Goal: Task Accomplishment & Management: Manage account settings

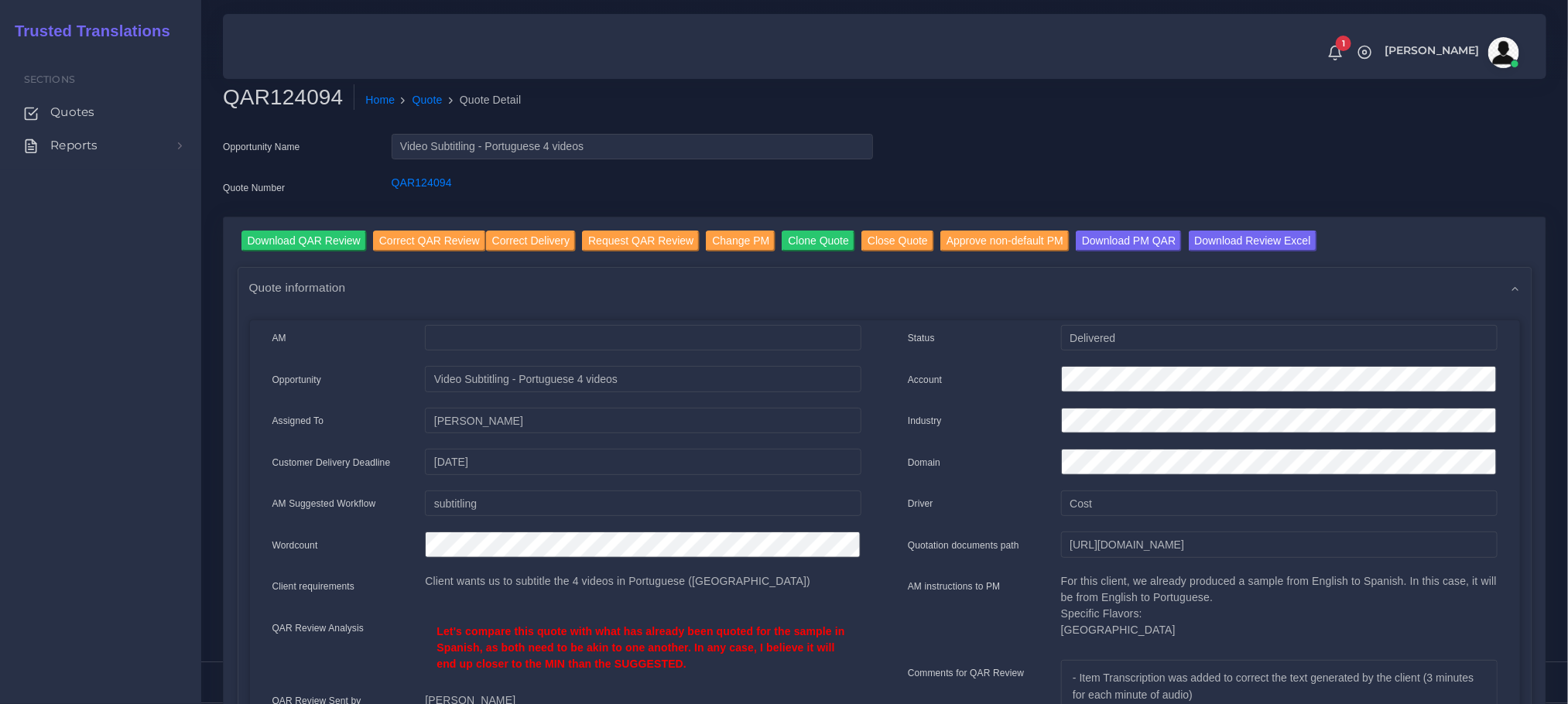
scroll to position [70, 0]
click at [67, 119] on span "Quotes" at bounding box center [72, 113] width 44 height 18
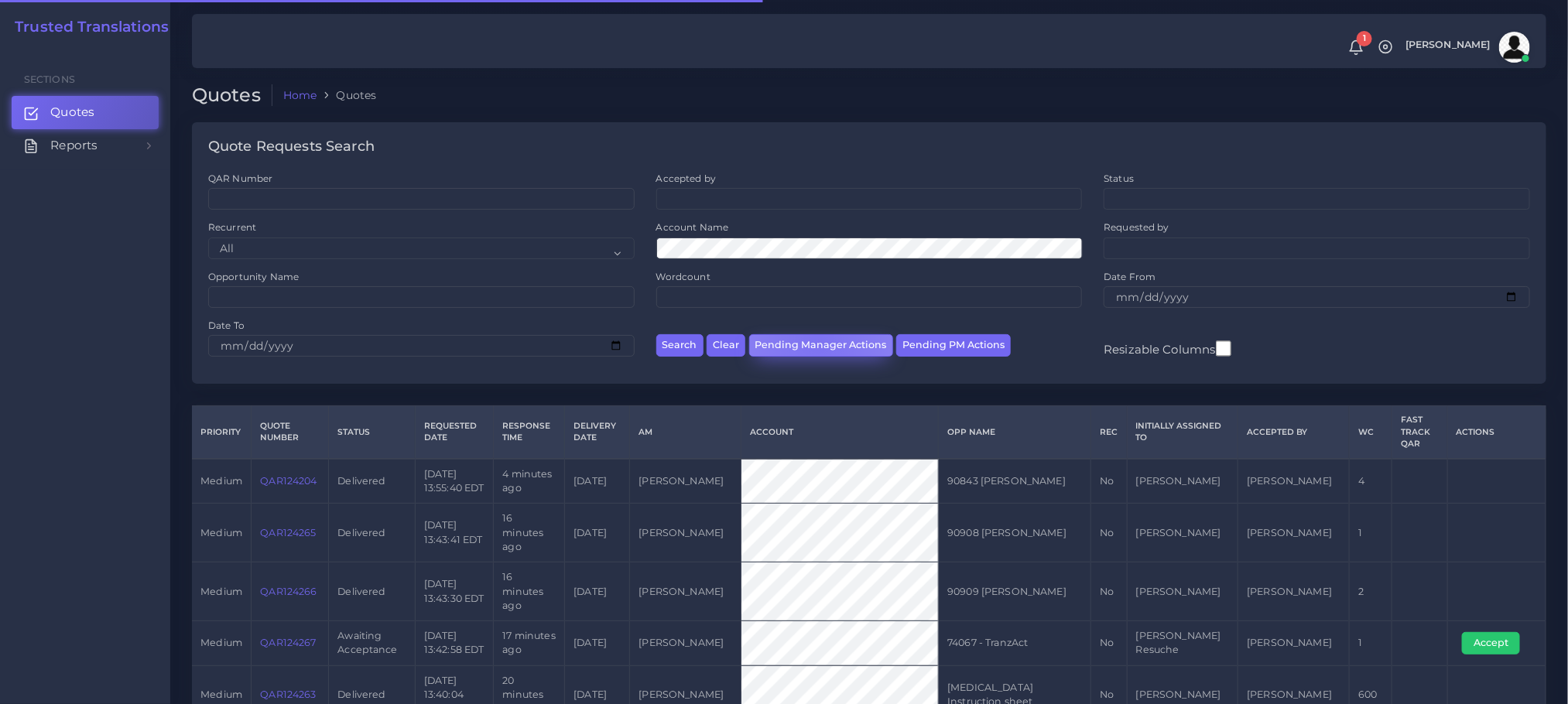
click at [819, 346] on button "Pending Manager Actions" at bounding box center [821, 345] width 144 height 22
select select "awaiting_manager_initial_review"
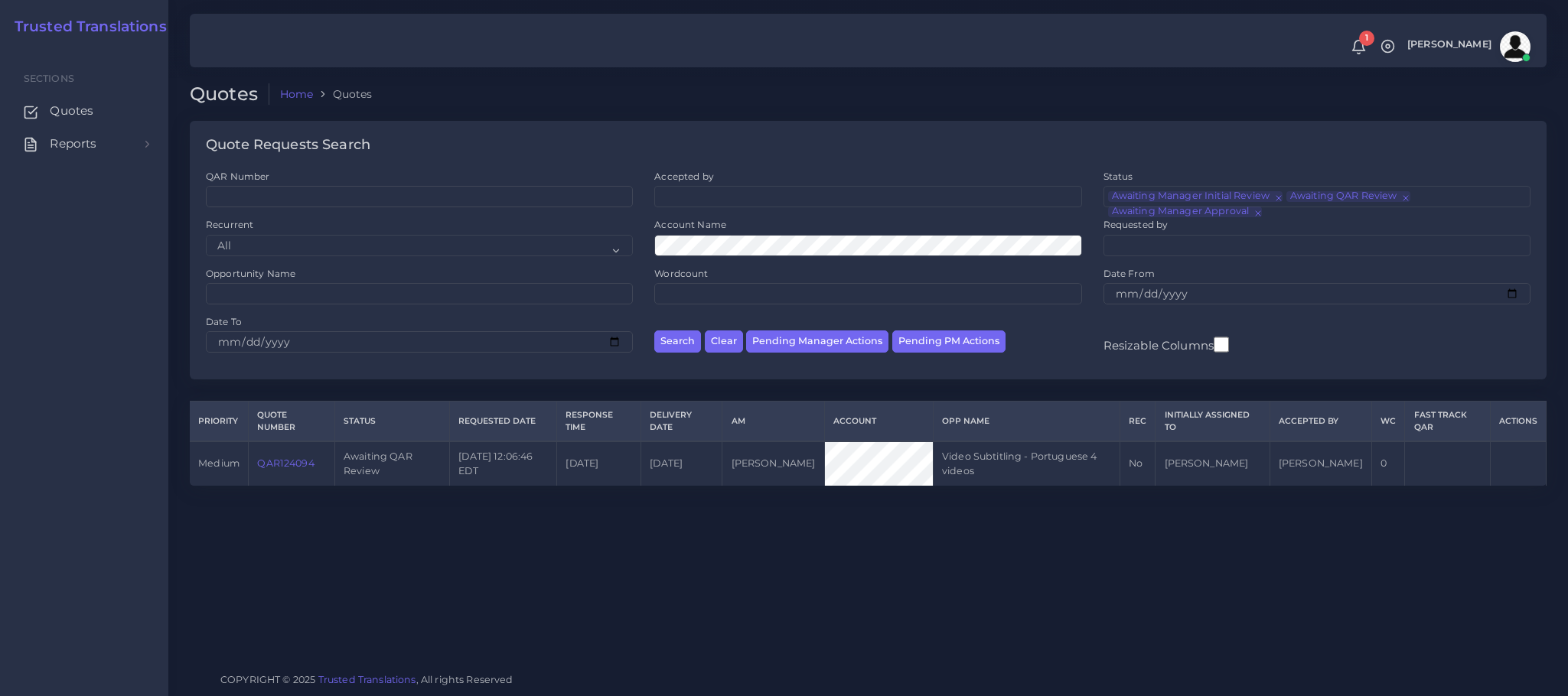
click at [285, 469] on link "QAR124094" at bounding box center [285, 463] width 57 height 12
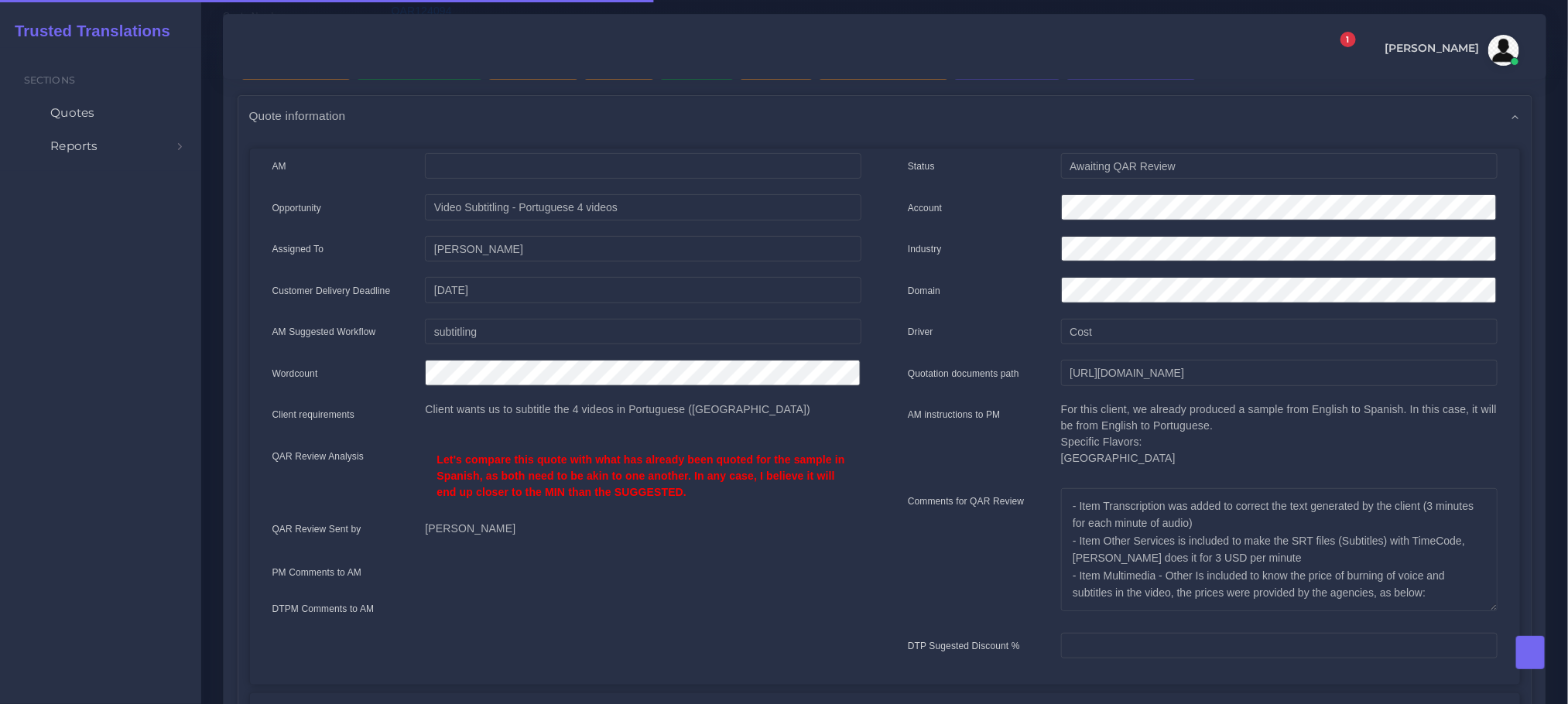
scroll to position [348, 0]
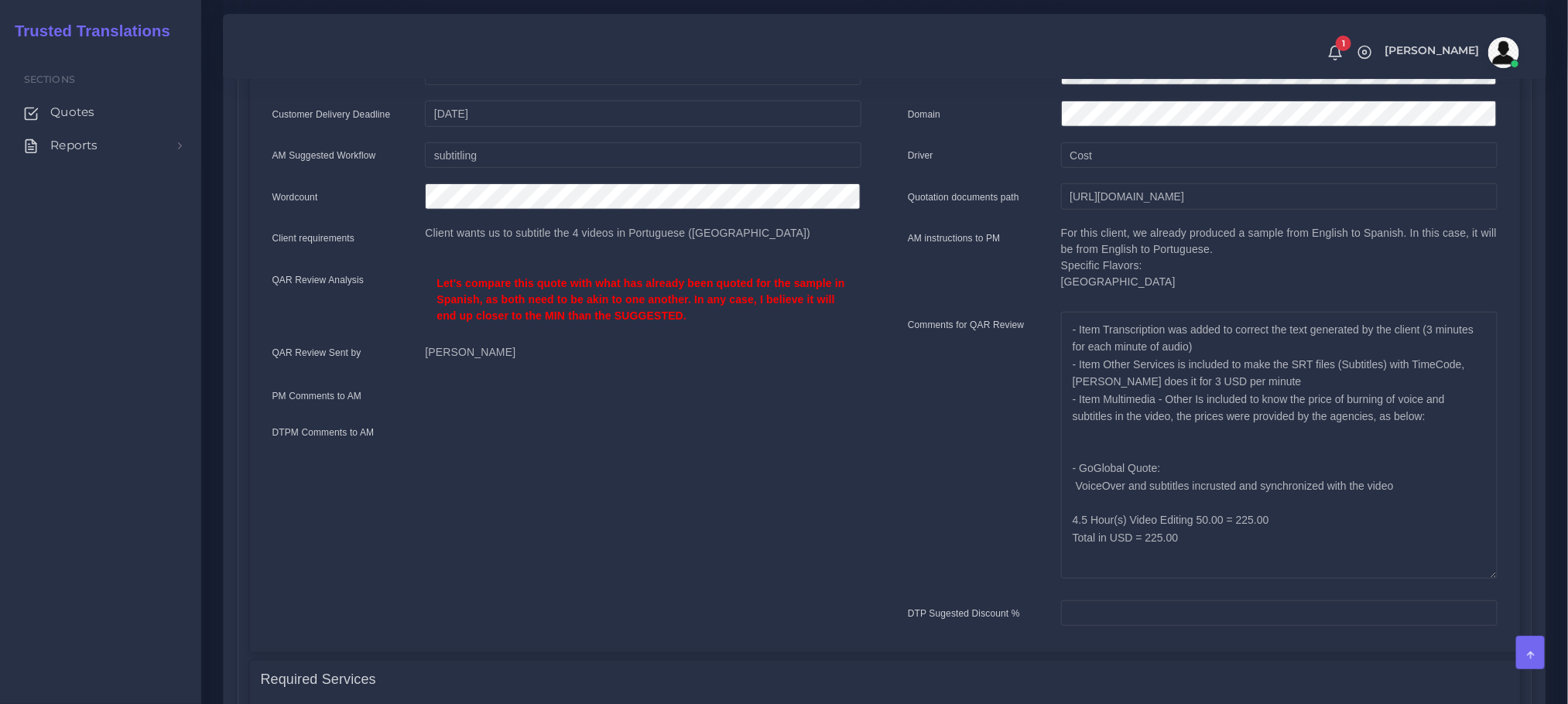
drag, startPoint x: 1490, startPoint y: 430, endPoint x: 1516, endPoint y: 572, distance: 144.4
click at [1516, 572] on div "Status Awaiting QAR Review Account Industry Domain Driver" at bounding box center [1202, 309] width 636 height 666
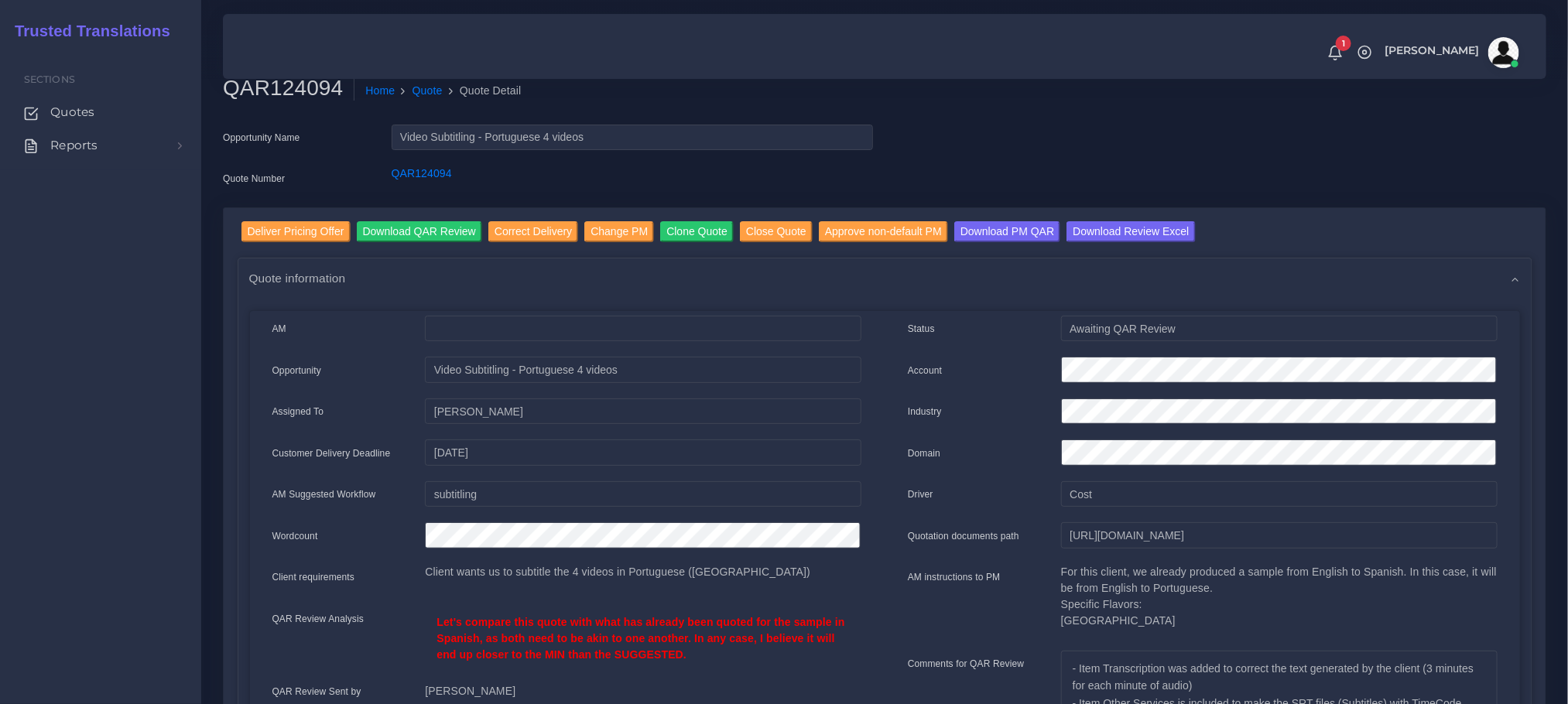
scroll to position [0, 0]
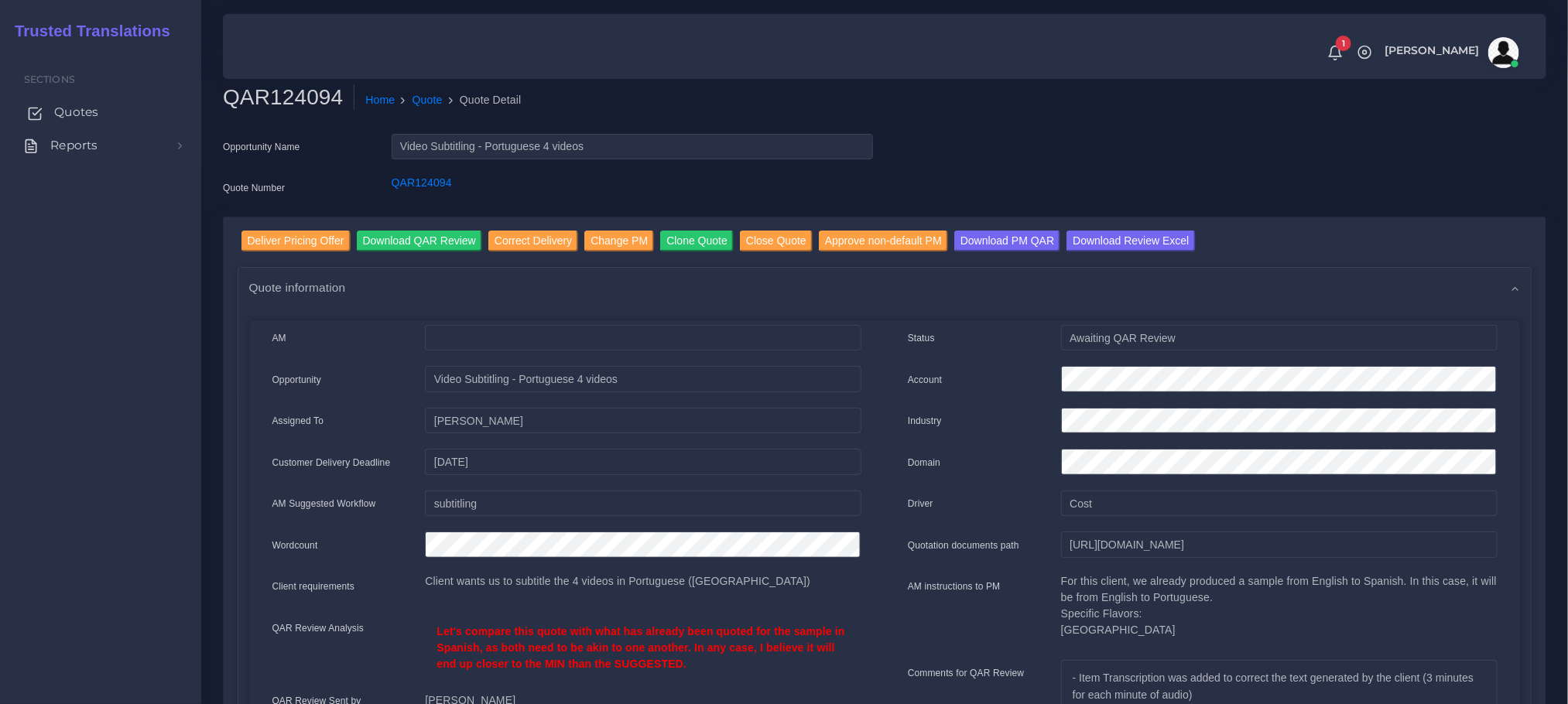
click at [91, 104] on span "Quotes" at bounding box center [76, 113] width 44 height 18
